Goal: Task Accomplishment & Management: Manage account settings

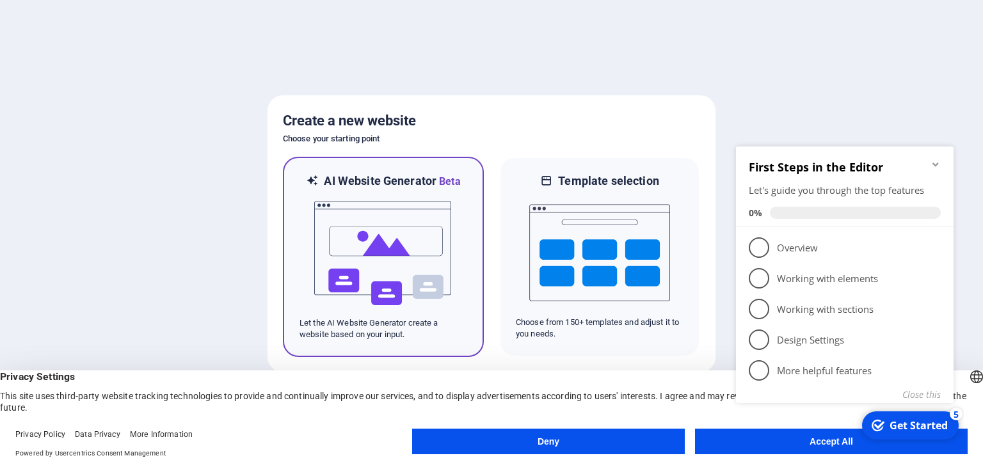
click at [398, 231] on img at bounding box center [383, 253] width 141 height 128
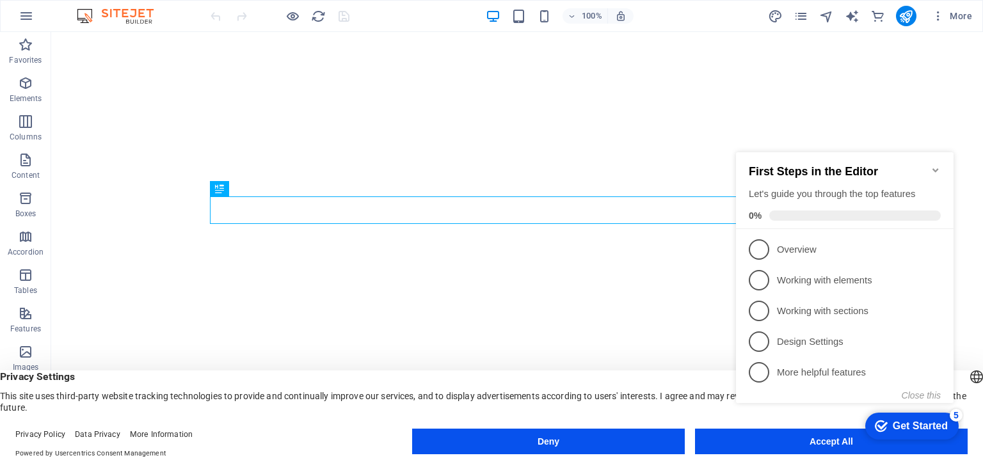
click at [842, 442] on div "checkmark Get Started 5 First Steps in the Editor Let's guide you through the t…" at bounding box center [847, 289] width 233 height 312
click at [763, 443] on div "checkmark Get Started 5 First Steps in the Editor Let's guide you through the t…" at bounding box center [847, 289] width 233 height 312
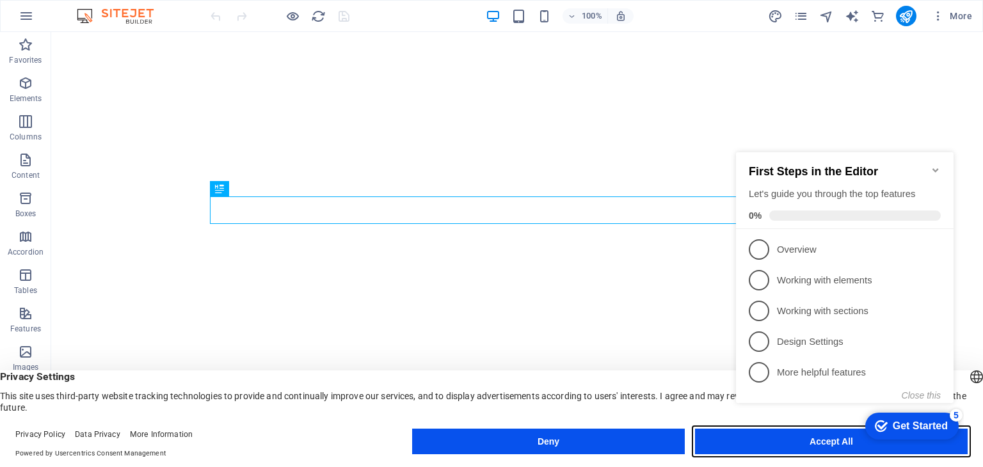
click at [771, 448] on button "Accept All" at bounding box center [831, 442] width 273 height 26
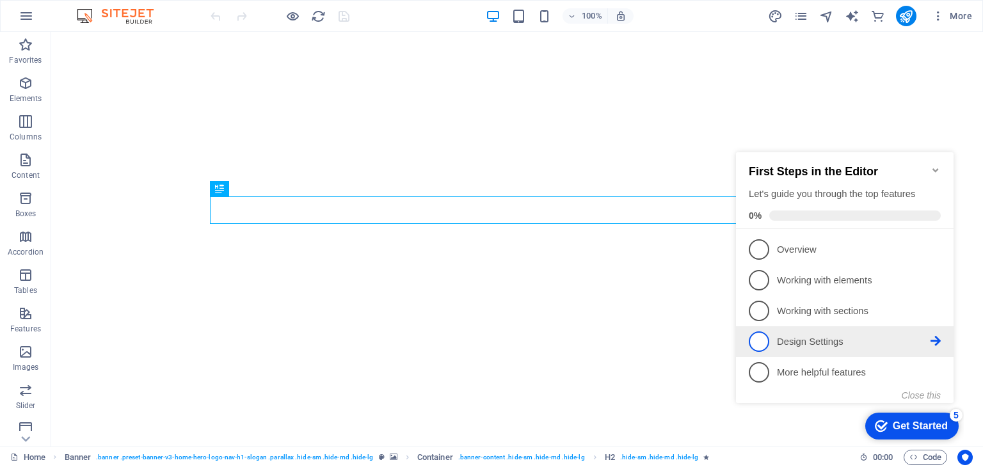
click at [790, 340] on p "Design Settings - incomplete" at bounding box center [854, 341] width 154 height 13
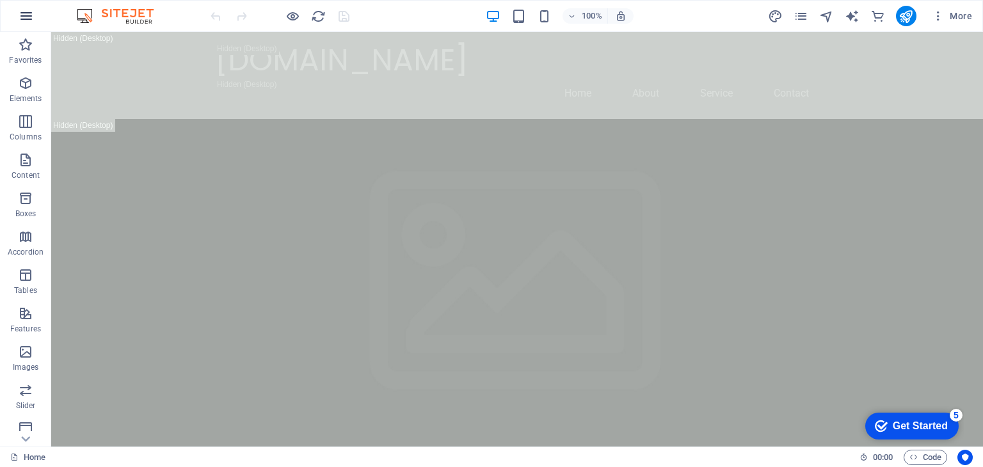
click at [25, 16] on icon "button" at bounding box center [26, 15] width 15 height 15
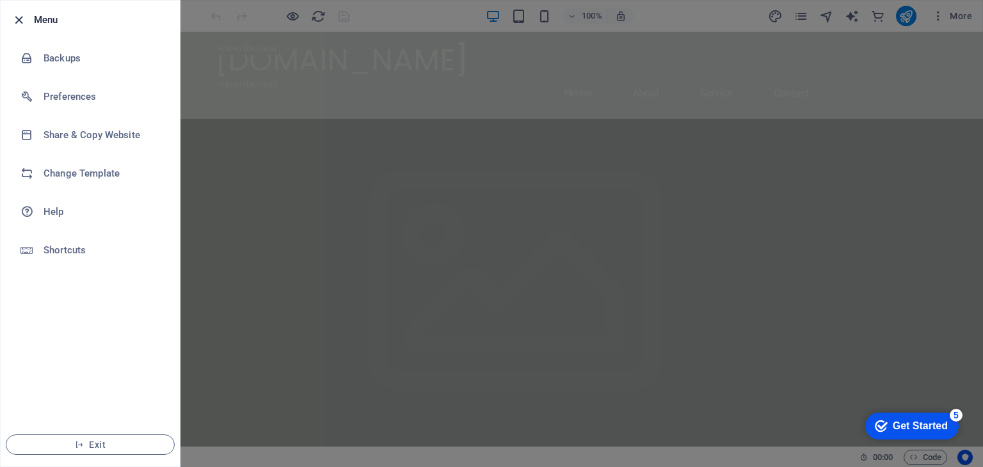
click at [17, 16] on icon "button" at bounding box center [19, 20] width 15 height 15
